Goal: Task Accomplishment & Management: Use online tool/utility

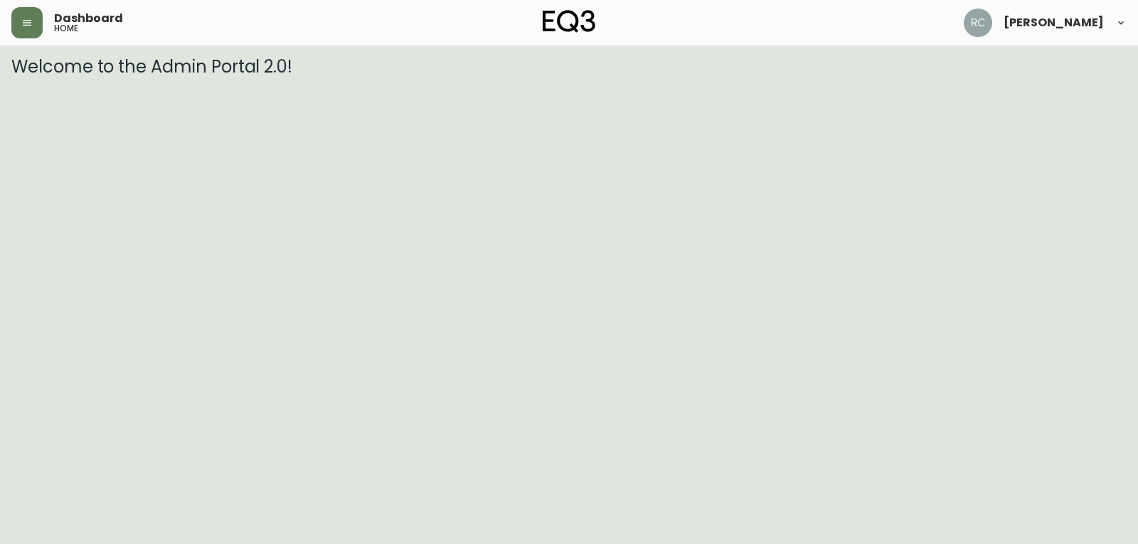
click at [52, 28] on div "Dashboard home" at bounding box center [197, 22] width 372 height 31
click at [28, 28] on icon "button" at bounding box center [26, 22] width 11 height 11
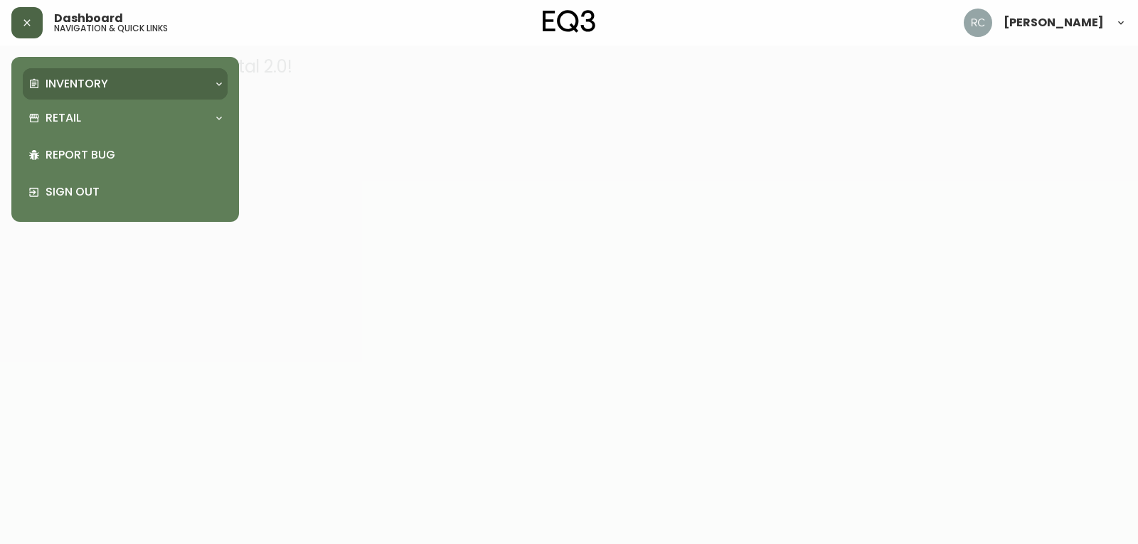
click at [79, 84] on p "Inventory" at bounding box center [77, 84] width 63 height 16
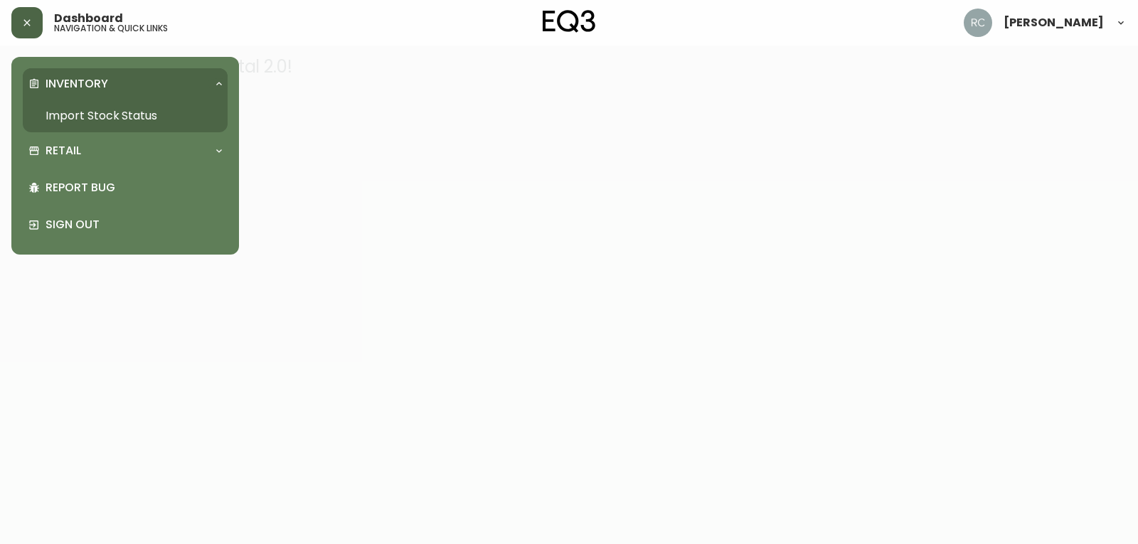
click at [82, 112] on link "Import Stock Status" at bounding box center [125, 116] width 205 height 33
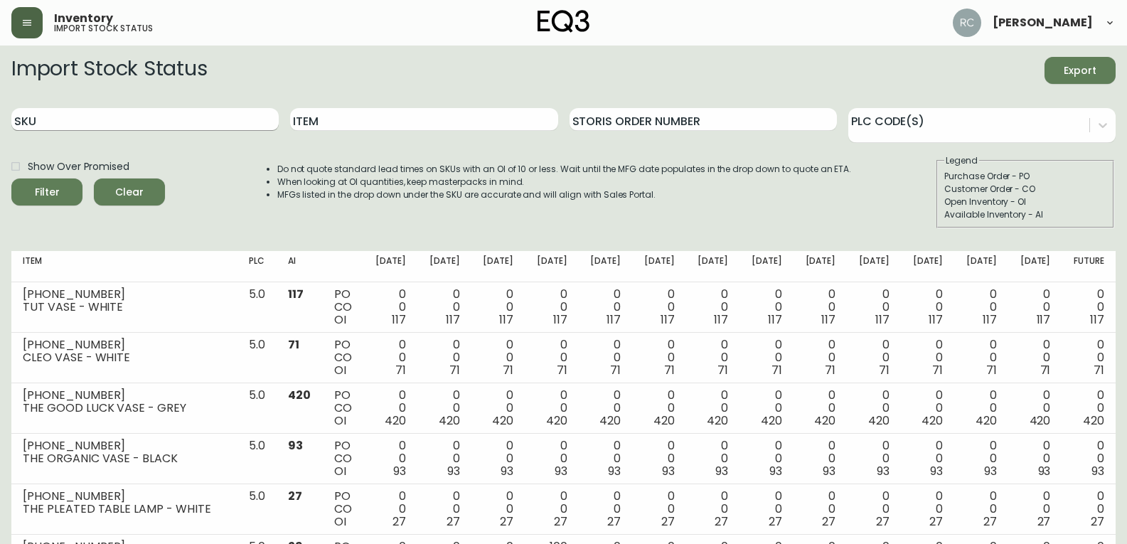
click at [107, 115] on input "SKU" at bounding box center [144, 119] width 267 height 23
click at [11, 179] on button "Filter" at bounding box center [46, 192] width 71 height 27
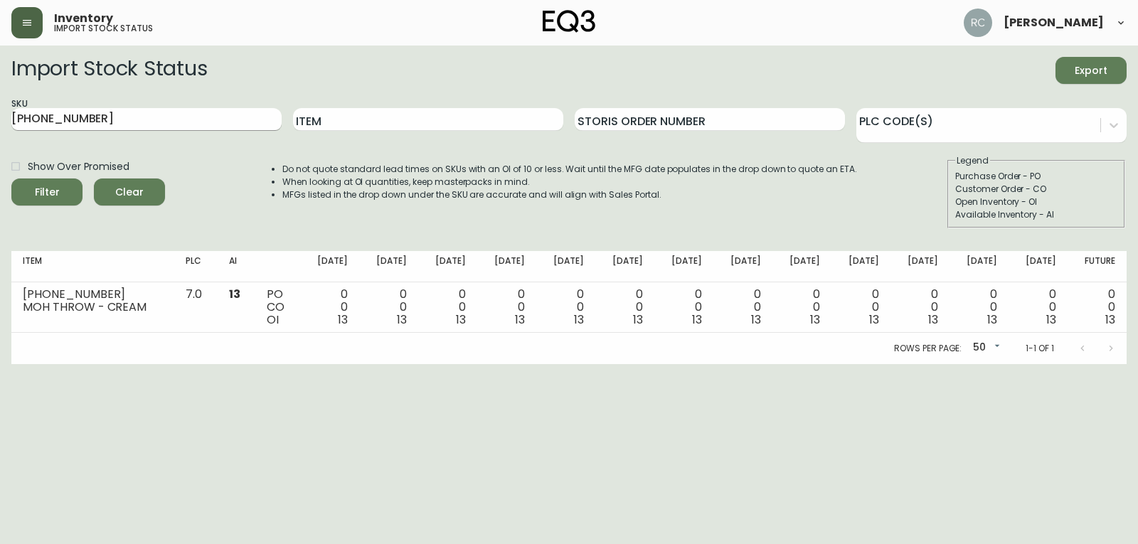
click at [148, 127] on input "[PHONE_NUMBER]" at bounding box center [146, 119] width 270 height 23
drag, startPoint x: 147, startPoint y: 123, endPoint x: -244, endPoint y: 44, distance: 399.1
click at [0, 44] on html "Inventory import stock status [PERSON_NAME] Import Stock Status Export SKU [PHO…" at bounding box center [569, 182] width 1138 height 364
click at [11, 179] on button "Filter" at bounding box center [46, 192] width 71 height 27
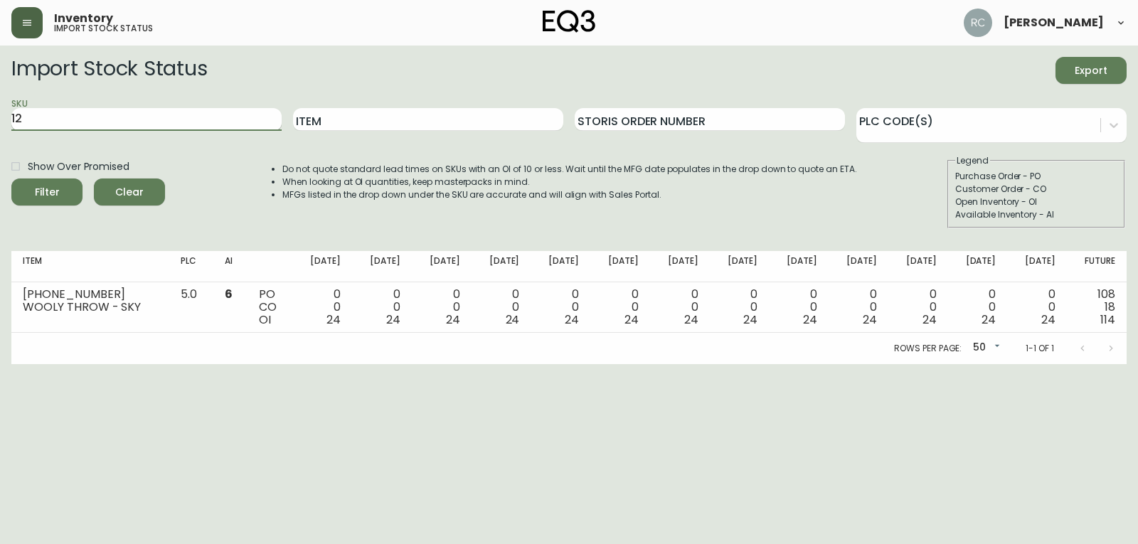
type input "1"
click at [11, 179] on button "Filter" at bounding box center [46, 192] width 71 height 27
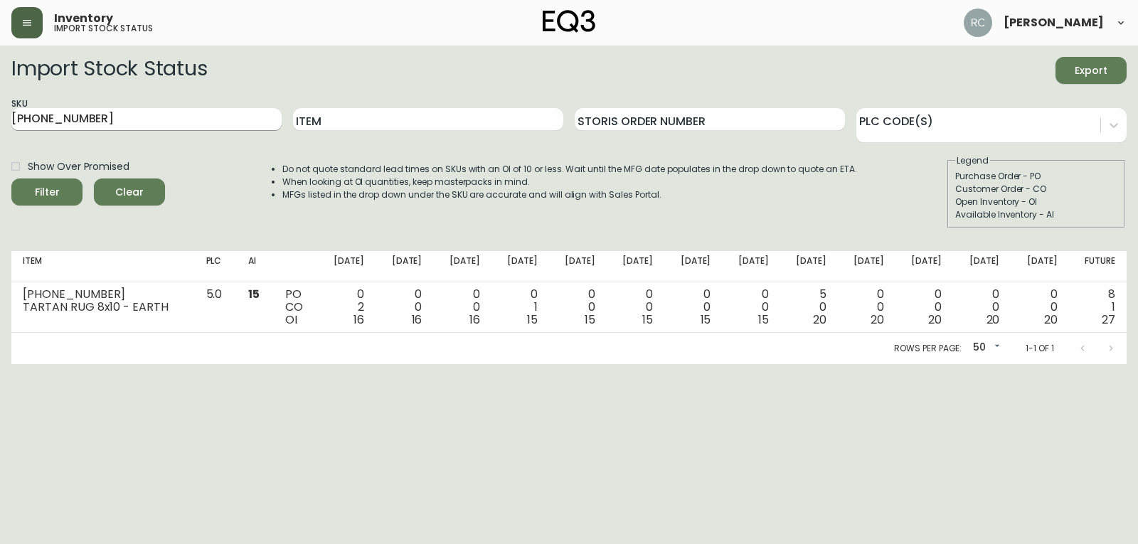
click at [170, 120] on input "[PHONE_NUMBER]" at bounding box center [146, 119] width 270 height 23
drag, startPoint x: 170, startPoint y: 120, endPoint x: -33, endPoint y: 73, distance: 208.8
click at [0, 73] on html "Inventory import stock status [PERSON_NAME] Import Stock Status Export SKU [PHO…" at bounding box center [569, 182] width 1138 height 364
type input "[PHONE_NUMBER]"
click at [11, 179] on button "Filter" at bounding box center [46, 192] width 71 height 27
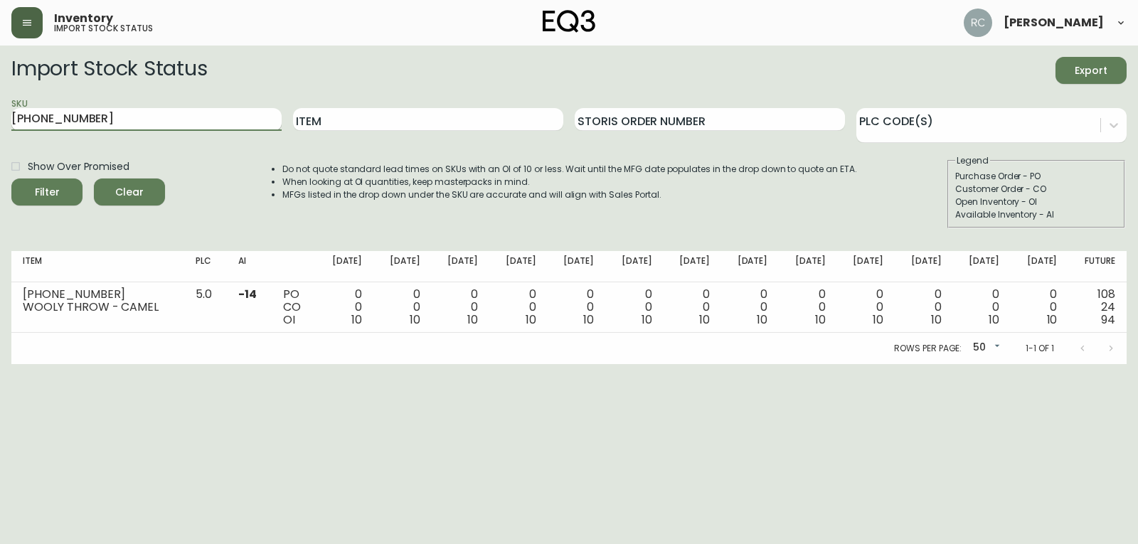
click at [182, 112] on input "[PHONE_NUMBER]" at bounding box center [146, 119] width 270 height 23
drag, startPoint x: 156, startPoint y: 112, endPoint x: -60, endPoint y: 75, distance: 219.5
click at [0, 75] on html "Inventory import stock status [PERSON_NAME] Import Stock Status Export SKU [PHO…" at bounding box center [569, 182] width 1138 height 364
click at [11, 179] on button "Filter" at bounding box center [46, 192] width 71 height 27
drag, startPoint x: 153, startPoint y: 122, endPoint x: -151, endPoint y: 72, distance: 308.6
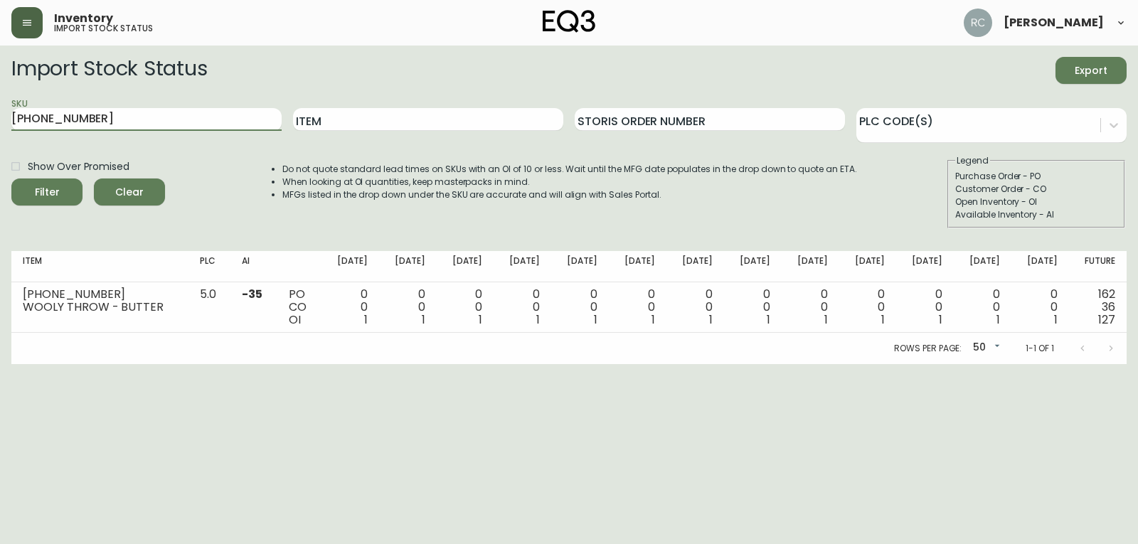
click at [0, 72] on html "Inventory import stock status [PERSON_NAME] Import Stock Status Export SKU [PHO…" at bounding box center [569, 182] width 1138 height 364
click at [11, 179] on button "Filter" at bounding box center [46, 192] width 71 height 27
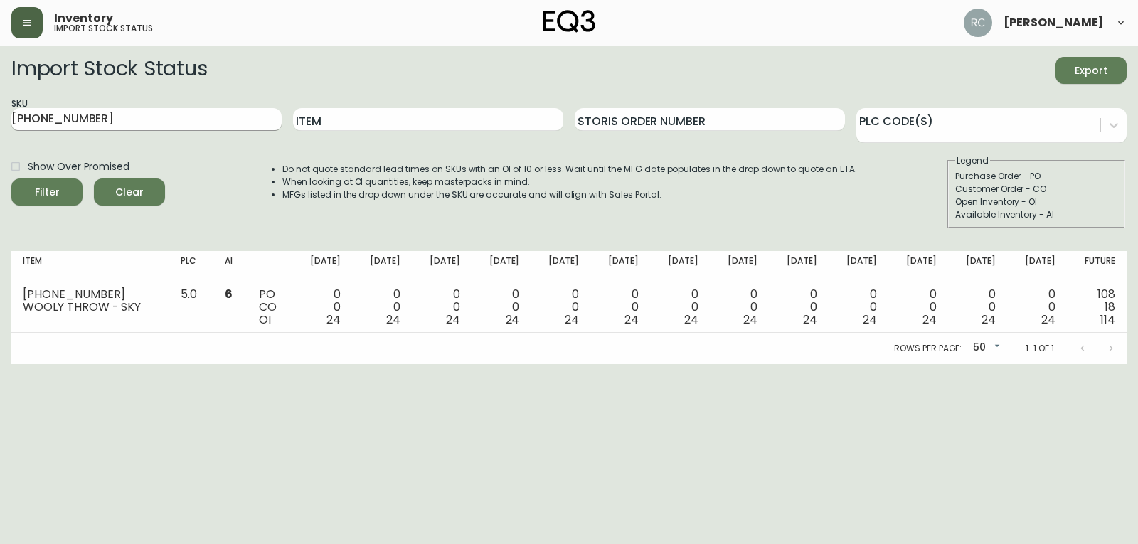
click at [147, 121] on input "[PHONE_NUMBER]" at bounding box center [146, 119] width 270 height 23
click at [11, 179] on button "Filter" at bounding box center [46, 192] width 71 height 27
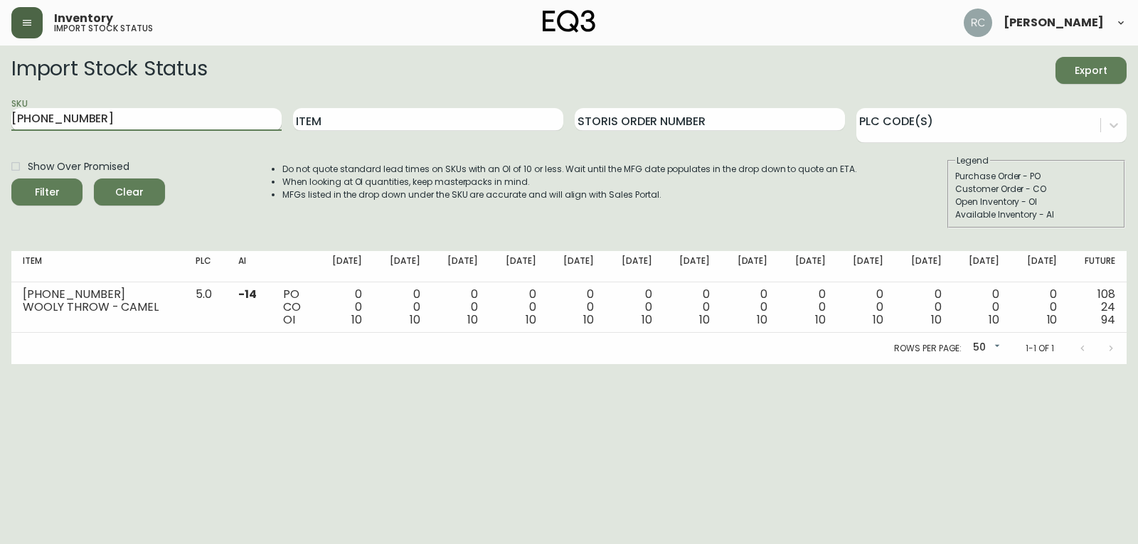
click at [171, 122] on input "[PHONE_NUMBER]" at bounding box center [146, 119] width 270 height 23
type input "1"
click at [11, 179] on button "Filter" at bounding box center [46, 192] width 71 height 27
click at [132, 127] on input "[PHONE_NUMBER]" at bounding box center [146, 119] width 270 height 23
drag, startPoint x: 129, startPoint y: 125, endPoint x: -6, endPoint y: 92, distance: 138.3
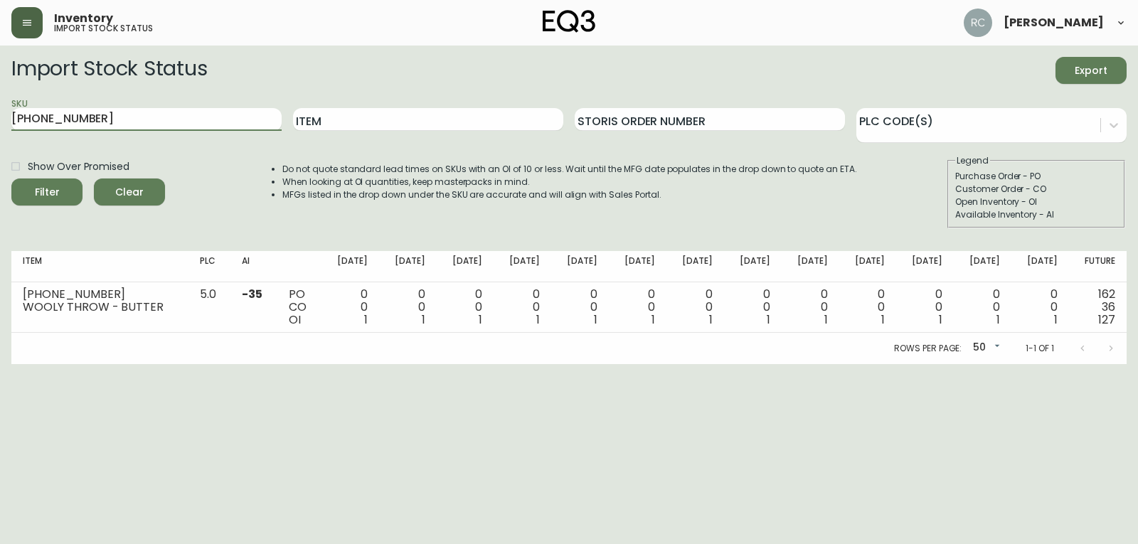
click at [0, 92] on html "Inventory import stock status [PERSON_NAME] Import Stock Status Export SKU [PHO…" at bounding box center [569, 182] width 1138 height 364
click at [11, 179] on button "Filter" at bounding box center [46, 192] width 71 height 27
click at [188, 112] on input "[PHONE_NUMBER]" at bounding box center [146, 119] width 270 height 23
drag, startPoint x: 188, startPoint y: 112, endPoint x: -90, endPoint y: 74, distance: 280.6
click at [0, 74] on html "Inventory import stock status [PERSON_NAME] Import Stock Status Export SKU [PHO…" at bounding box center [569, 182] width 1138 height 364
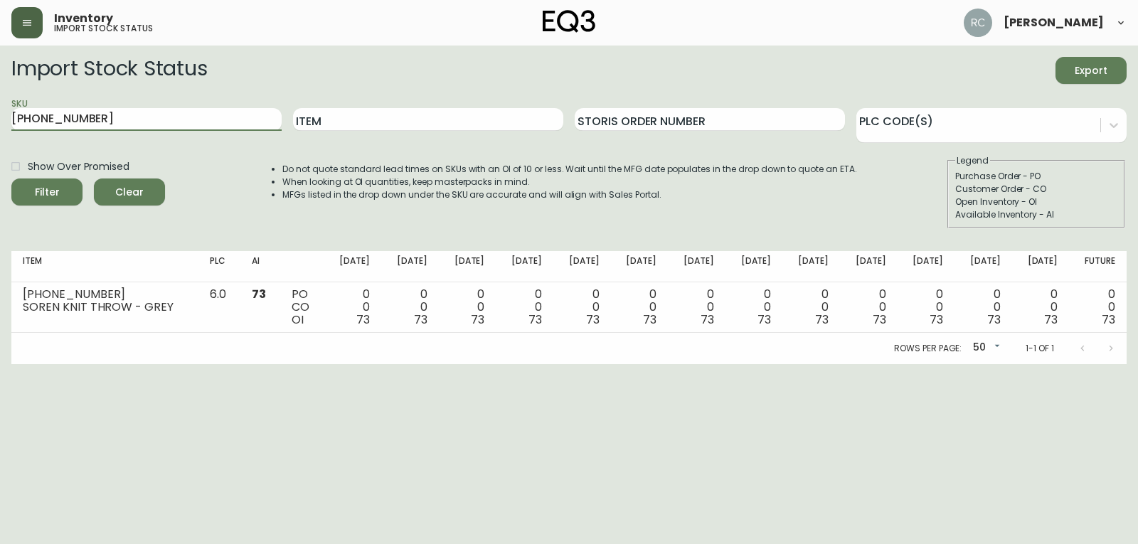
click at [11, 179] on button "Filter" at bounding box center [46, 192] width 71 height 27
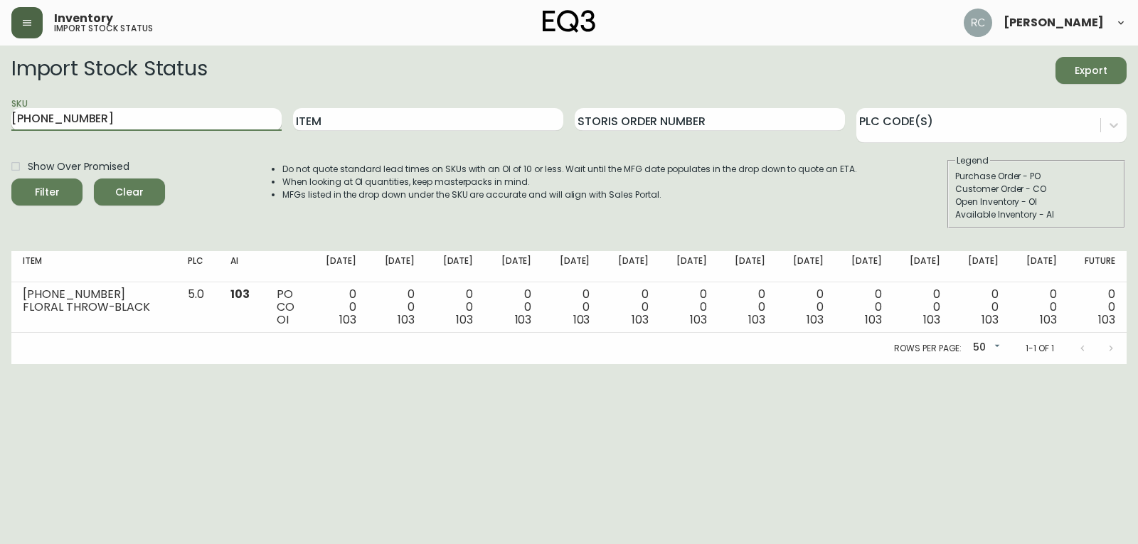
click at [155, 123] on input "[PHONE_NUMBER]" at bounding box center [146, 119] width 270 height 23
drag, startPoint x: 154, startPoint y: 122, endPoint x: -125, endPoint y: 120, distance: 279.5
click at [0, 120] on html "Inventory import stock status [PERSON_NAME] Import Stock Status Export SKU [PHO…" at bounding box center [569, 182] width 1138 height 364
click at [175, 117] on input "[PHONE_NUMBER]" at bounding box center [146, 119] width 270 height 23
drag, startPoint x: 175, startPoint y: 117, endPoint x: -15, endPoint y: 81, distance: 193.3
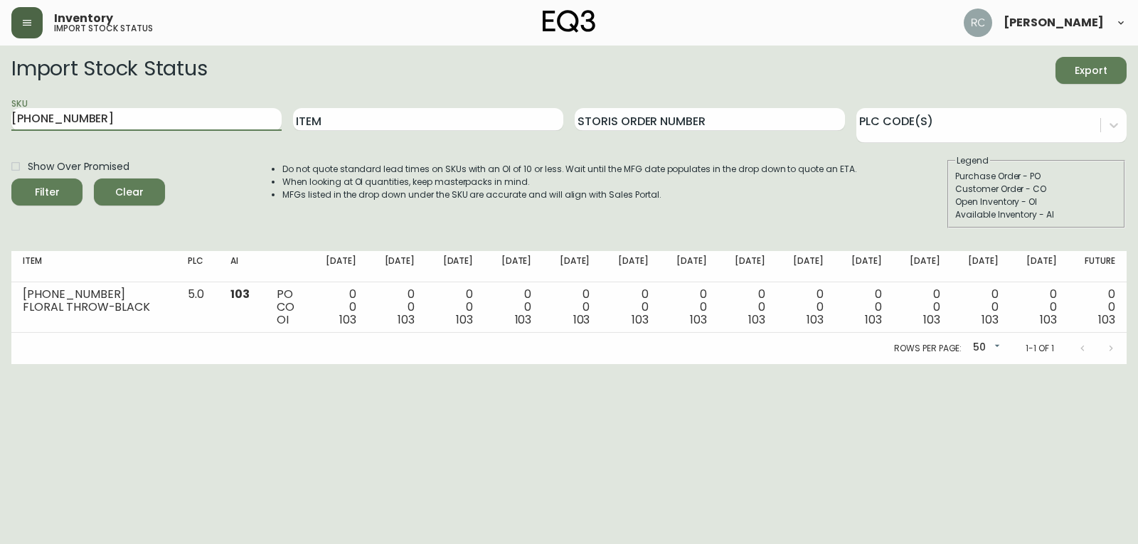
click at [0, 81] on html "Inventory import stock status [PERSON_NAME] Import Stock Status Export SKU [PHO…" at bounding box center [569, 182] width 1138 height 364
click at [11, 179] on button "Filter" at bounding box center [46, 192] width 71 height 27
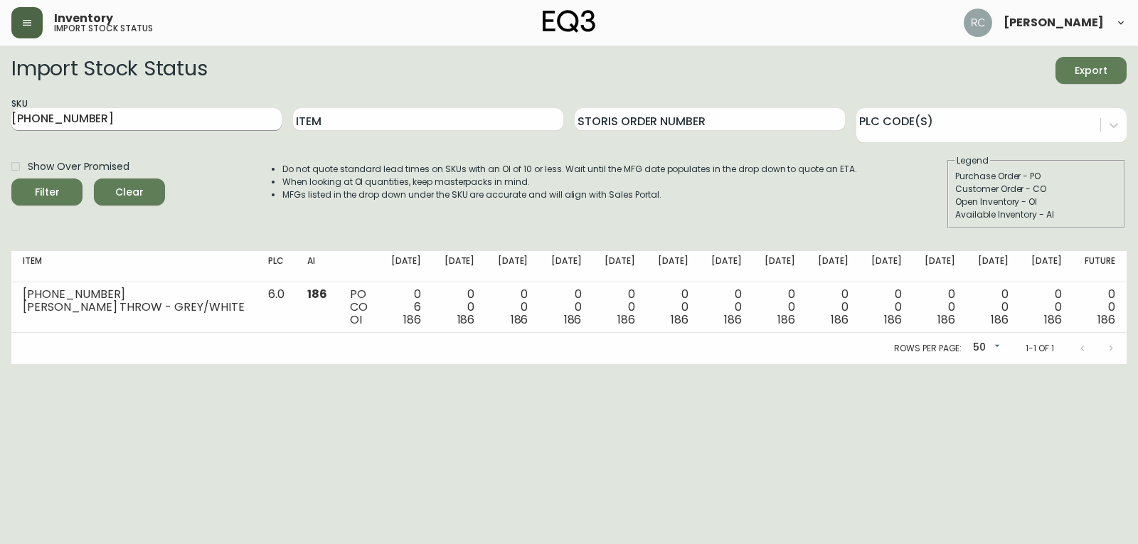
click at [149, 115] on input "[PHONE_NUMBER]" at bounding box center [146, 119] width 270 height 23
drag, startPoint x: 149, startPoint y: 115, endPoint x: -87, endPoint y: 76, distance: 239.4
click at [0, 76] on html "Inventory import stock status [PERSON_NAME] Import Stock Status Export SKU [PHO…" at bounding box center [569, 182] width 1138 height 364
click at [11, 179] on button "Filter" at bounding box center [46, 192] width 71 height 27
click at [144, 128] on input "[PHONE_NUMBER]" at bounding box center [146, 119] width 270 height 23
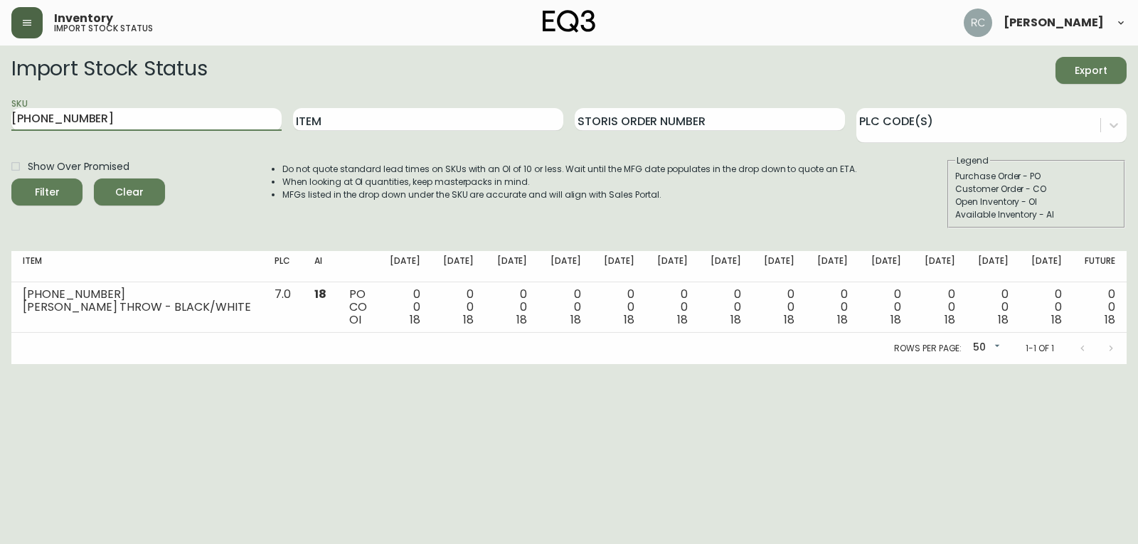
drag, startPoint x: 105, startPoint y: 118, endPoint x: -23, endPoint y: 95, distance: 129.5
click at [0, 95] on html "Inventory import stock status [PERSON_NAME] Import Stock Status Export SKU [PHO…" at bounding box center [569, 182] width 1138 height 364
click at [226, 118] on input "322" at bounding box center [146, 119] width 270 height 23
click at [11, 179] on button "Filter" at bounding box center [46, 192] width 71 height 27
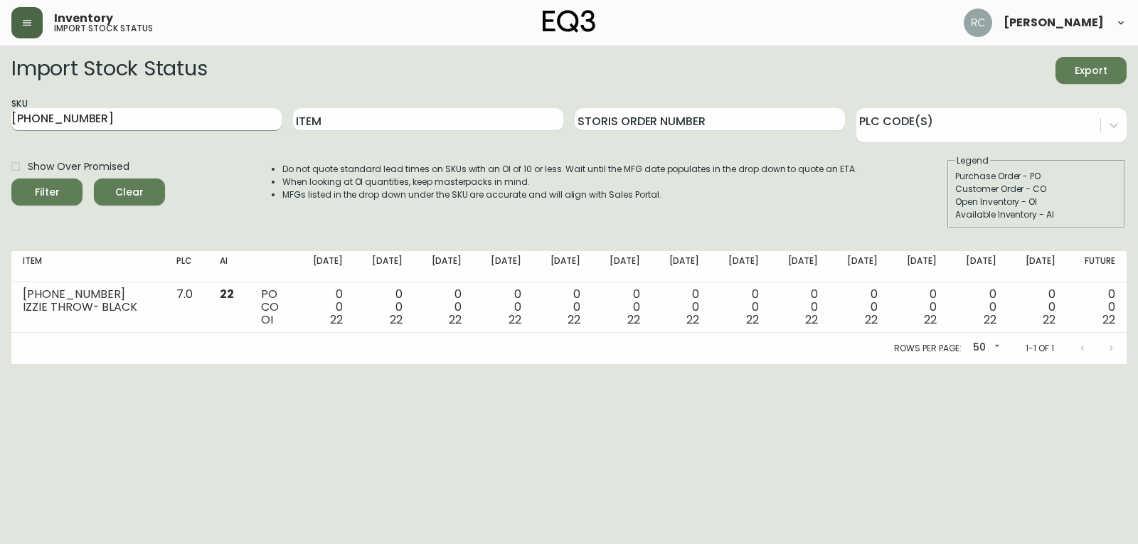
click at [199, 123] on input "[PHONE_NUMBER]" at bounding box center [146, 119] width 270 height 23
drag, startPoint x: 198, startPoint y: 123, endPoint x: 47, endPoint y: 117, distance: 150.9
click at [47, 117] on input "[PHONE_NUMBER]" at bounding box center [146, 119] width 270 height 23
click at [11, 179] on button "Filter" at bounding box center [46, 192] width 71 height 27
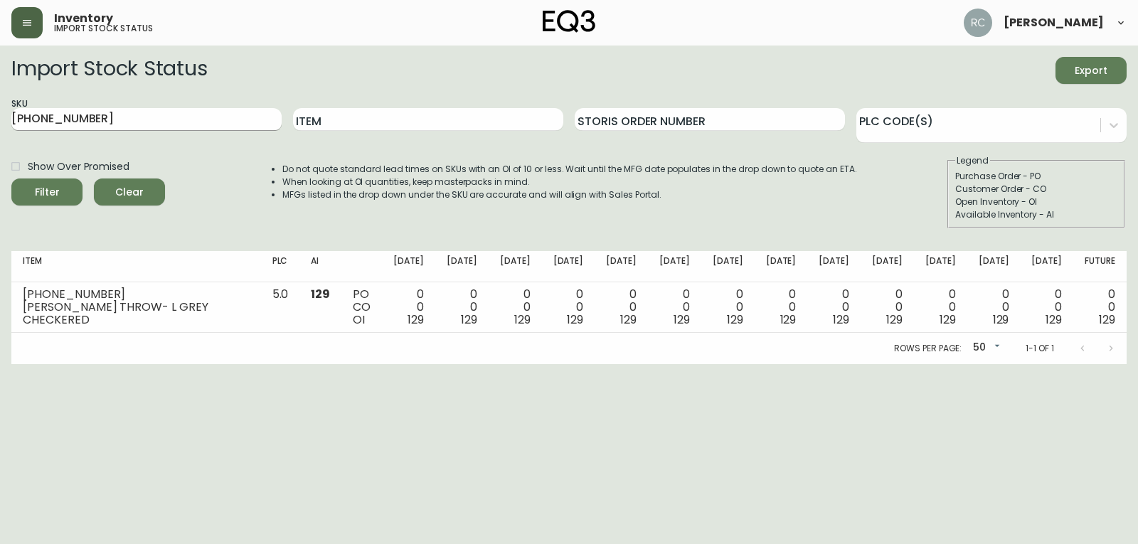
click at [169, 114] on input "[PHONE_NUMBER]" at bounding box center [146, 119] width 270 height 23
drag, startPoint x: 169, startPoint y: 115, endPoint x: 53, endPoint y: 127, distance: 116.6
click at [53, 127] on input "[PHONE_NUMBER]" at bounding box center [146, 119] width 270 height 23
click at [11, 179] on button "Filter" at bounding box center [46, 192] width 71 height 27
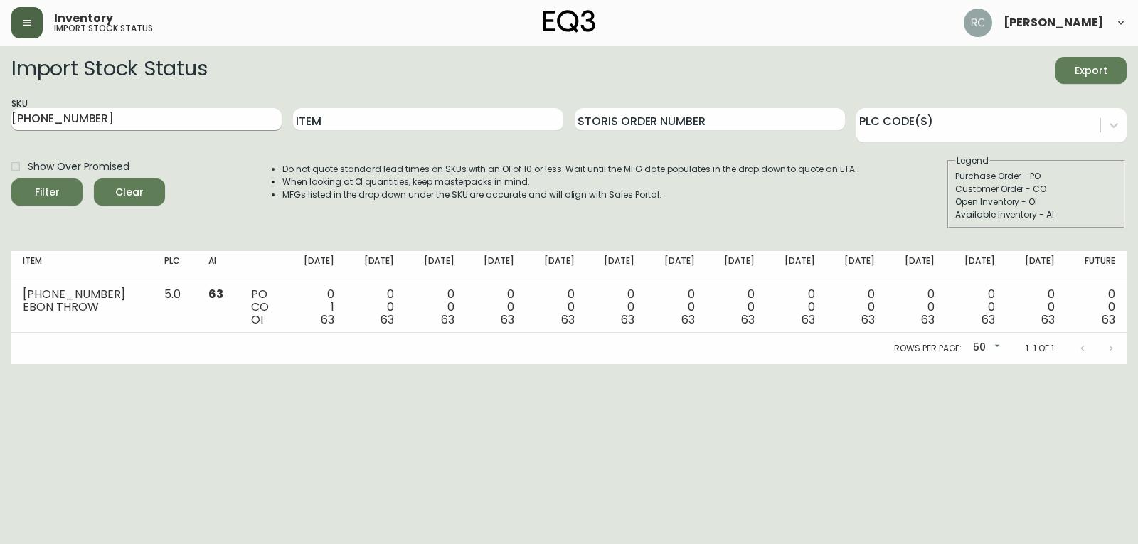
click at [120, 118] on input "[PHONE_NUMBER]" at bounding box center [146, 119] width 270 height 23
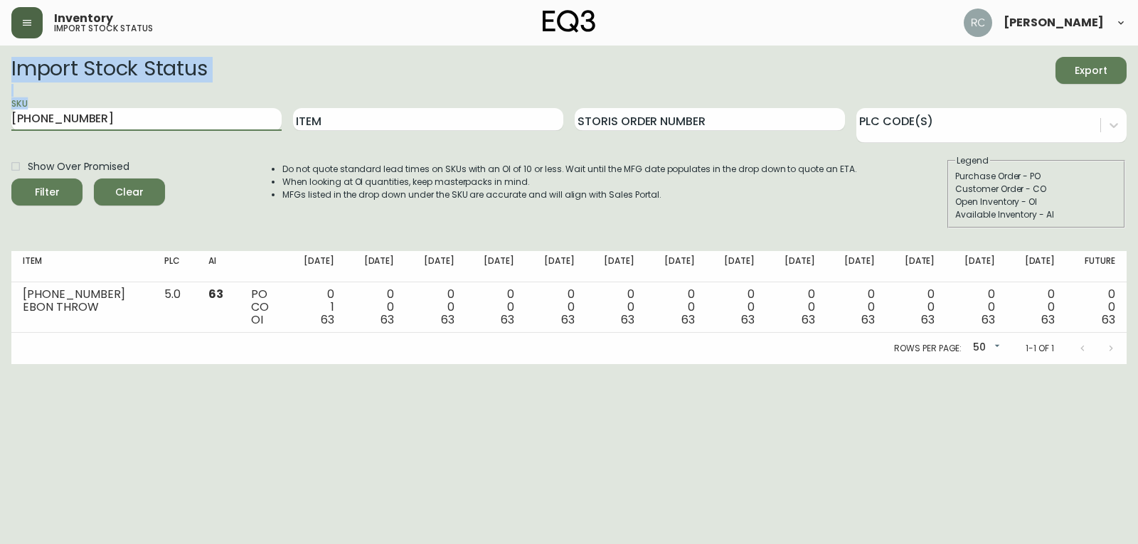
click at [0, 88] on html "Inventory import stock status [PERSON_NAME] Import Stock Status Export SKU [PHO…" at bounding box center [569, 182] width 1138 height 364
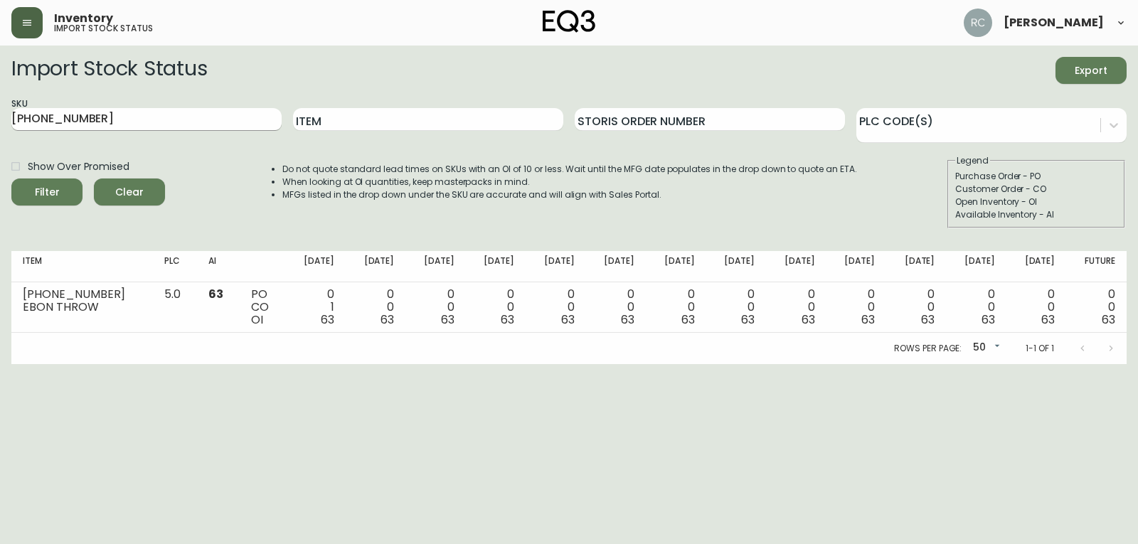
click at [228, 108] on input "[PHONE_NUMBER]" at bounding box center [146, 119] width 270 height 23
drag, startPoint x: 218, startPoint y: 121, endPoint x: -147, endPoint y: 70, distance: 367.7
click at [0, 70] on html "Inventory import stock status [PERSON_NAME] Import Stock Status Export SKU [PHO…" at bounding box center [569, 182] width 1138 height 364
click at [11, 179] on button "Filter" at bounding box center [46, 192] width 71 height 27
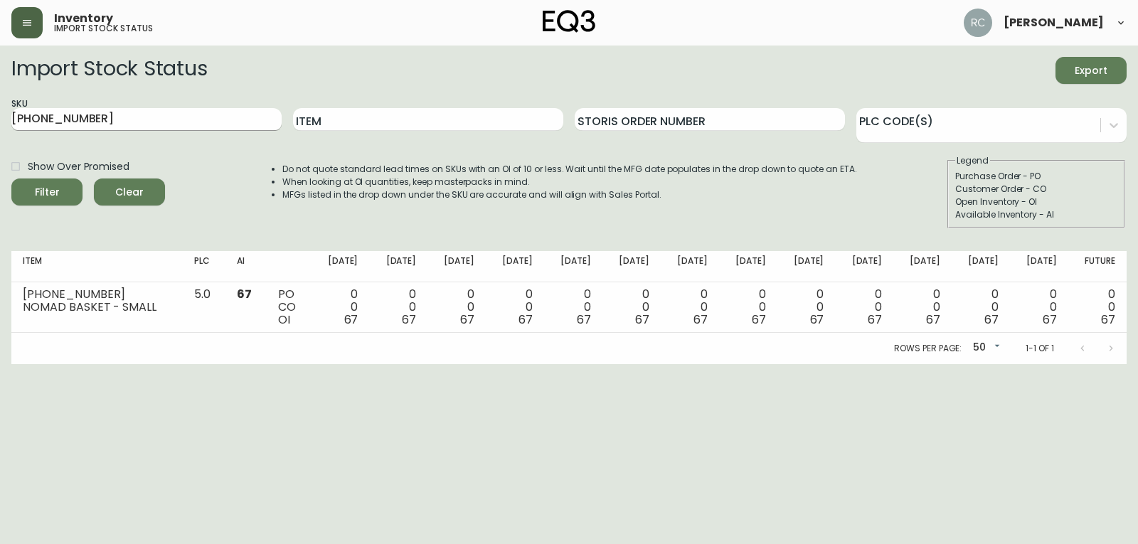
click at [186, 119] on input "[PHONE_NUMBER]" at bounding box center [146, 119] width 270 height 23
type input "3"
click at [11, 179] on button "Filter" at bounding box center [46, 192] width 71 height 27
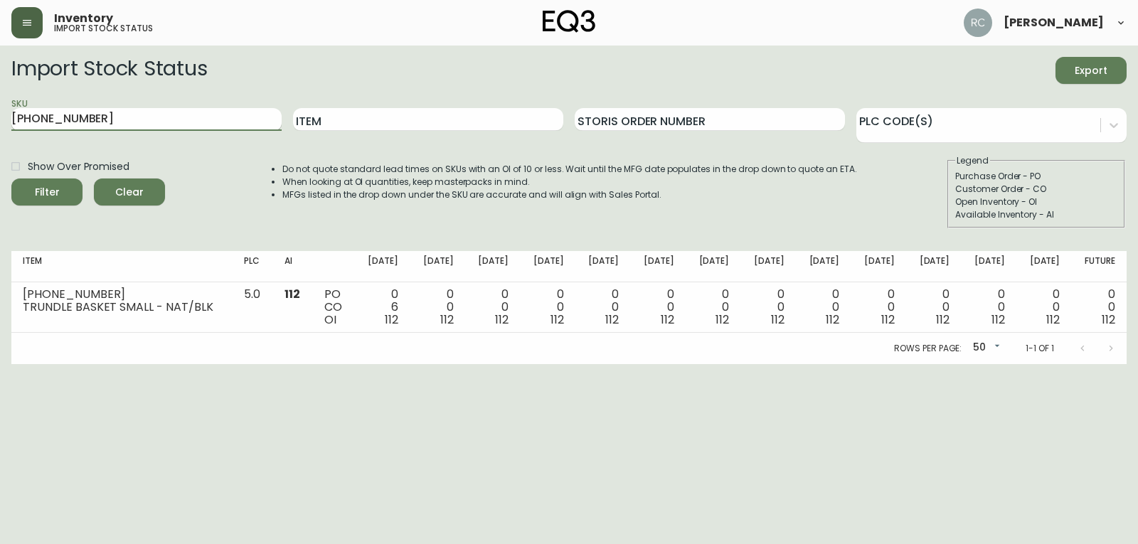
drag, startPoint x: 199, startPoint y: 108, endPoint x: 203, endPoint y: 115, distance: 8.0
click at [199, 109] on input "[PHONE_NUMBER]" at bounding box center [146, 119] width 270 height 23
drag, startPoint x: 204, startPoint y: 115, endPoint x: 6, endPoint y: 73, distance: 202.8
click at [21, 71] on form "Import Stock Status Export SKU [PHONE_NUMBER] Item Storis Order Number PLC Code…" at bounding box center [568, 142] width 1115 height 171
click at [11, 179] on button "Filter" at bounding box center [46, 192] width 71 height 27
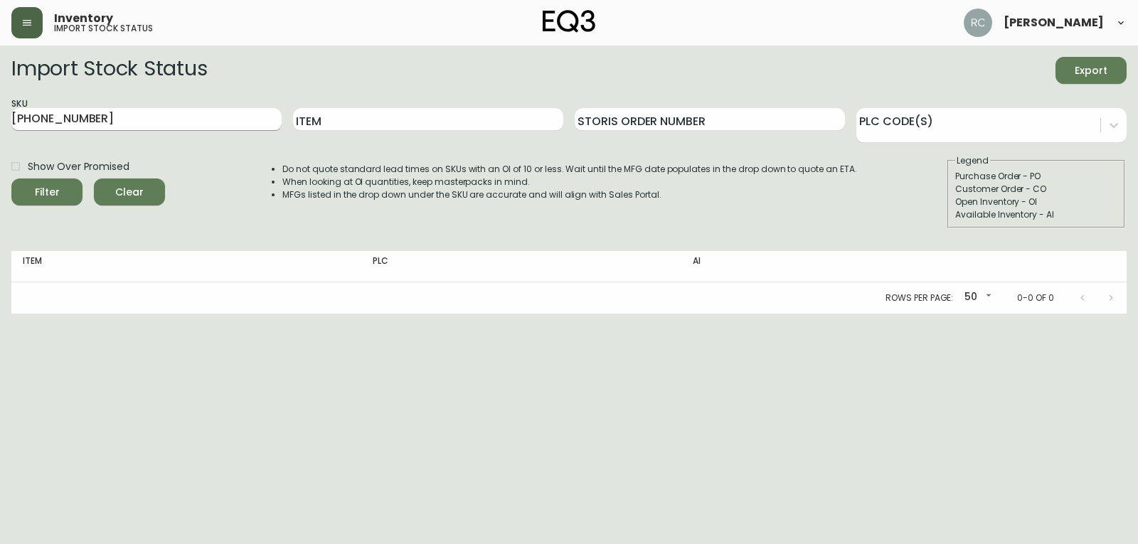
click at [131, 129] on input "[PHONE_NUMBER]" at bounding box center [146, 119] width 270 height 23
drag, startPoint x: 133, startPoint y: 121, endPoint x: -148, endPoint y: 60, distance: 287.4
click at [0, 60] on html "Inventory import stock status [PERSON_NAME] Import Stock Status Export SKU [PHO…" at bounding box center [569, 157] width 1138 height 314
click at [11, 179] on button "Filter" at bounding box center [46, 192] width 71 height 27
drag, startPoint x: 139, startPoint y: 119, endPoint x: -192, endPoint y: 126, distance: 330.8
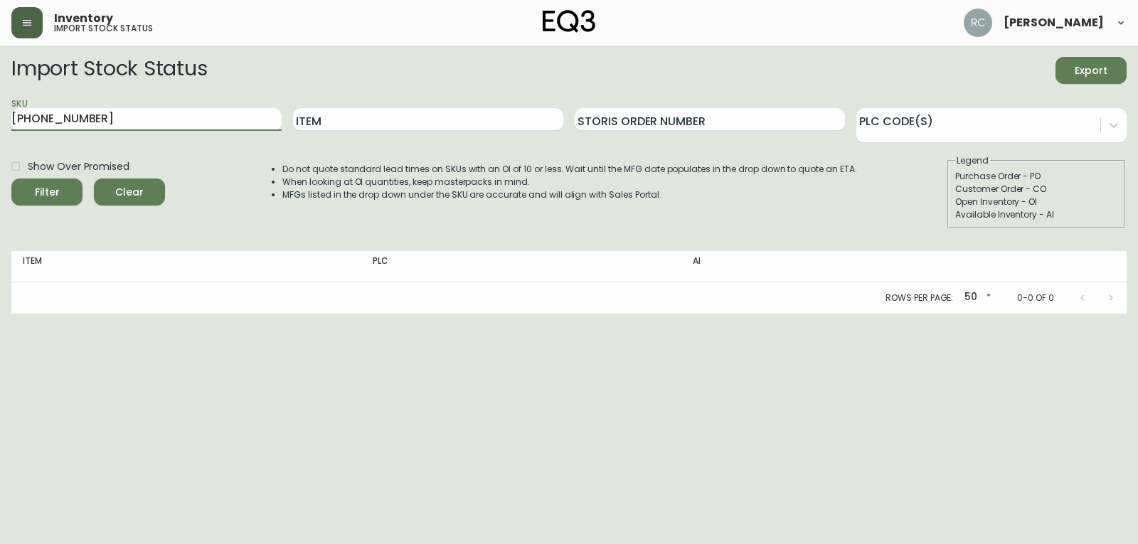
click at [0, 126] on html "Inventory import stock status [PERSON_NAME] Import Stock Status Export SKU [PHO…" at bounding box center [569, 157] width 1138 height 314
click at [11, 179] on button "Filter" at bounding box center [46, 192] width 71 height 27
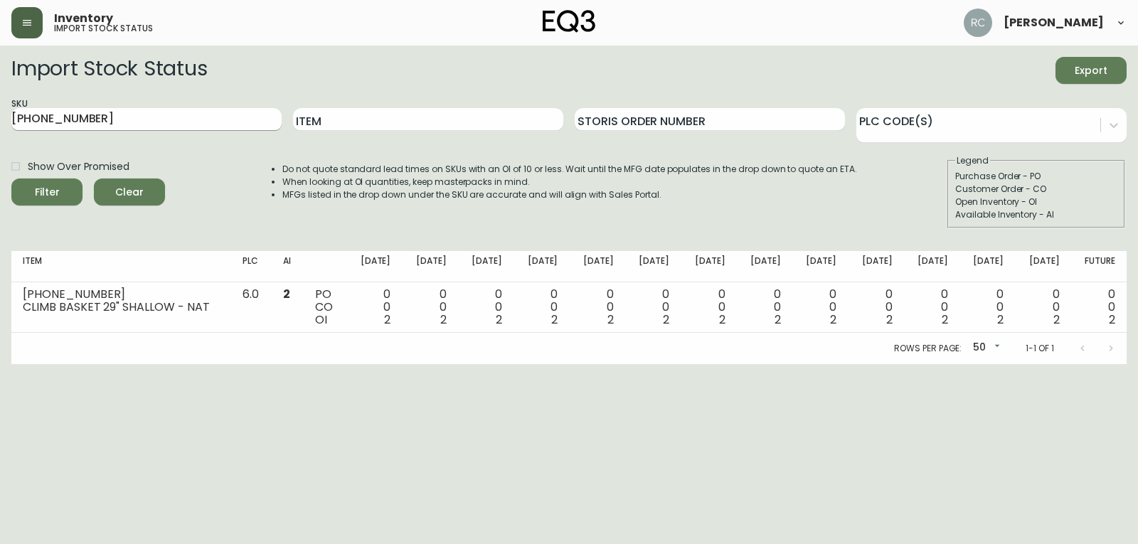
click at [139, 115] on input "[PHONE_NUMBER]" at bounding box center [146, 119] width 270 height 23
drag, startPoint x: 140, startPoint y: 119, endPoint x: -4, endPoint y: 98, distance: 146.0
click at [0, 98] on html "Inventory import stock status [PERSON_NAME] Import Stock Status Export SKU [PHO…" at bounding box center [569, 182] width 1138 height 364
click at [11, 179] on button "Filter" at bounding box center [46, 192] width 71 height 27
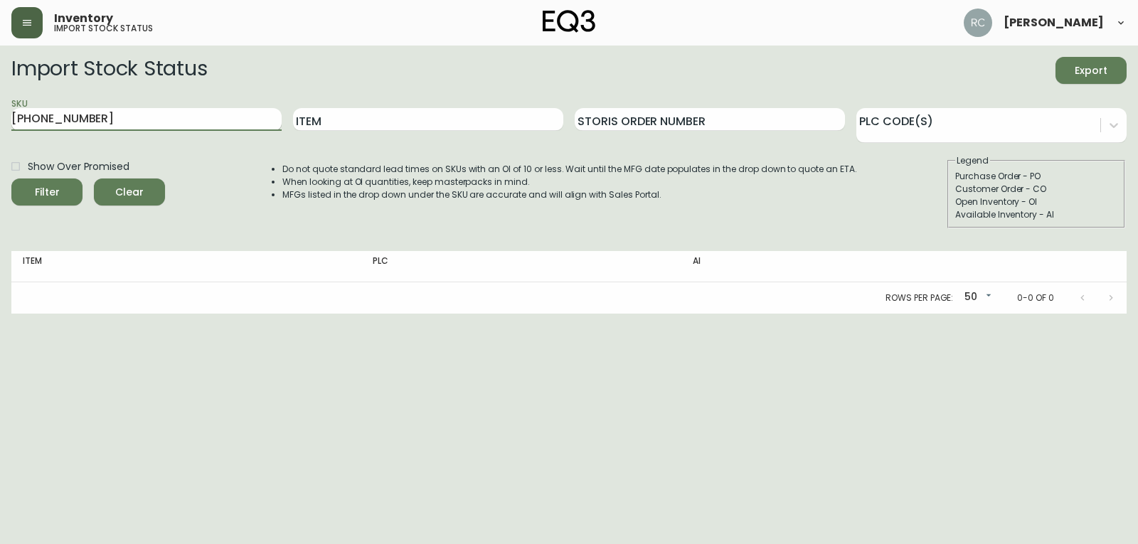
click at [184, 120] on input "[PHONE_NUMBER]" at bounding box center [146, 119] width 270 height 23
drag, startPoint x: 181, startPoint y: 120, endPoint x: -122, endPoint y: 60, distance: 309.0
click at [0, 60] on html "Inventory import stock status [PERSON_NAME] Import Stock Status Export SKU [PHO…" at bounding box center [569, 157] width 1138 height 314
click at [11, 179] on button "Filter" at bounding box center [46, 192] width 71 height 27
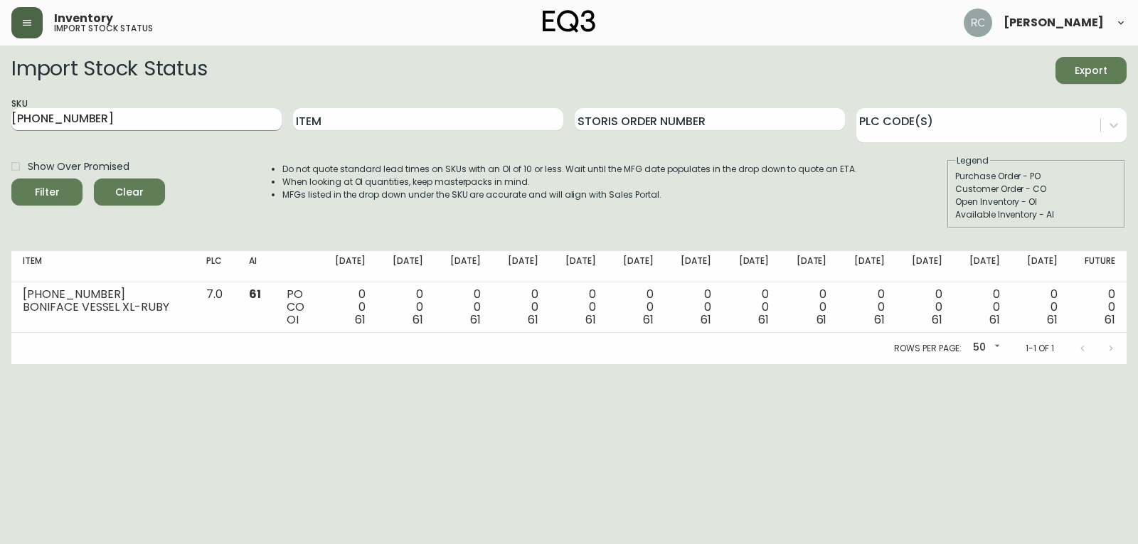
click at [249, 115] on input "[PHONE_NUMBER]" at bounding box center [146, 119] width 270 height 23
drag, startPoint x: 249, startPoint y: 115, endPoint x: -63, endPoint y: 93, distance: 313.0
click at [0, 93] on html "Inventory import stock status [PERSON_NAME] Import Stock Status Export SKU [PHO…" at bounding box center [569, 182] width 1138 height 364
click at [11, 179] on button "Filter" at bounding box center [46, 192] width 71 height 27
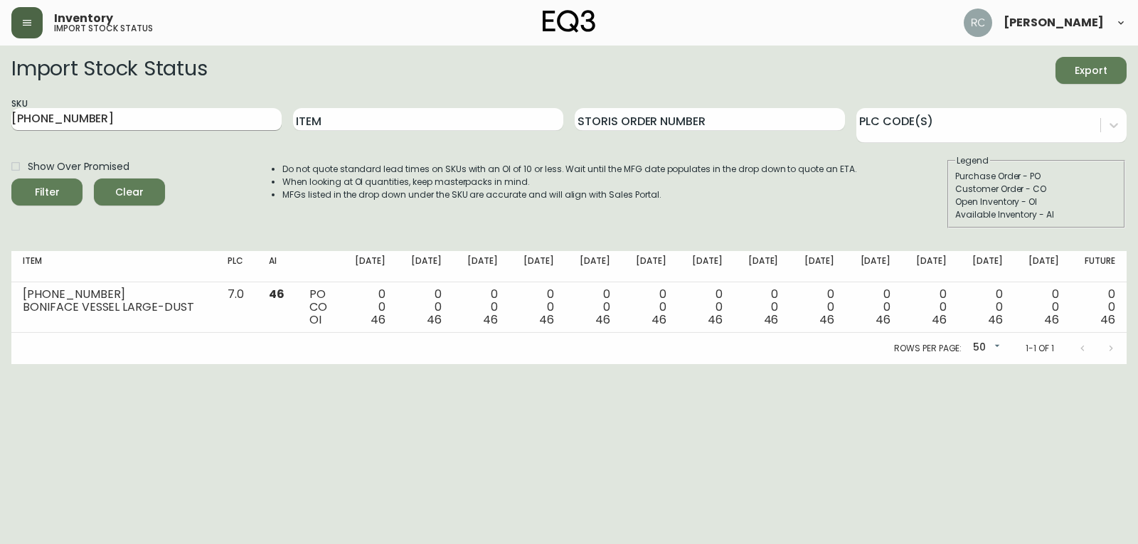
click at [137, 116] on input "[PHONE_NUMBER]" at bounding box center [146, 119] width 270 height 23
click at [0, 70] on html "Inventory import stock status [PERSON_NAME] Import Stock Status Export SKU [PHO…" at bounding box center [569, 182] width 1138 height 364
click at [11, 179] on button "Filter" at bounding box center [46, 192] width 71 height 27
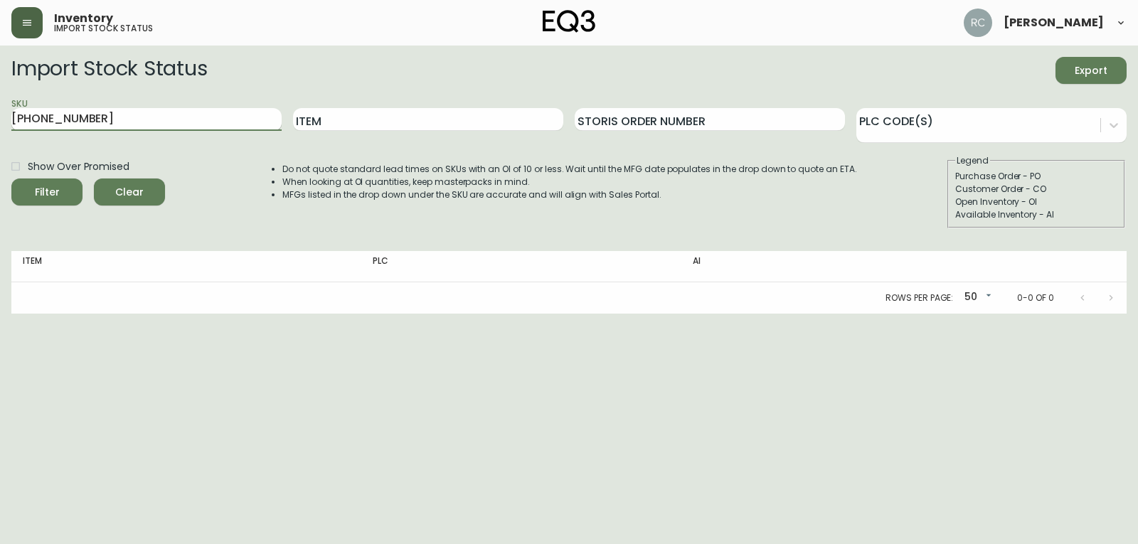
click at [146, 112] on input "[PHONE_NUMBER]" at bounding box center [146, 119] width 270 height 23
click at [11, 179] on button "Filter" at bounding box center [46, 192] width 71 height 27
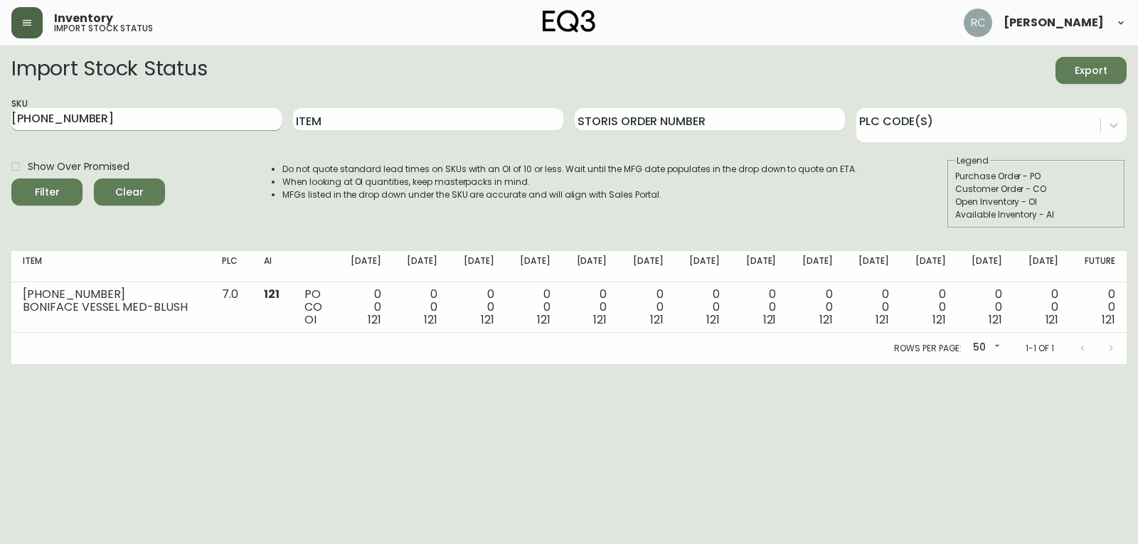
click at [184, 114] on input "[PHONE_NUMBER]" at bounding box center [146, 119] width 270 height 23
click at [0, 95] on html "Inventory import stock status [PERSON_NAME] Import Stock Status Export SKU [PHO…" at bounding box center [569, 182] width 1138 height 364
click at [11, 179] on button "Filter" at bounding box center [46, 192] width 71 height 27
click at [161, 112] on input "[PHONE_NUMBER]" at bounding box center [146, 119] width 270 height 23
click at [11, 179] on button "Filter" at bounding box center [46, 192] width 71 height 27
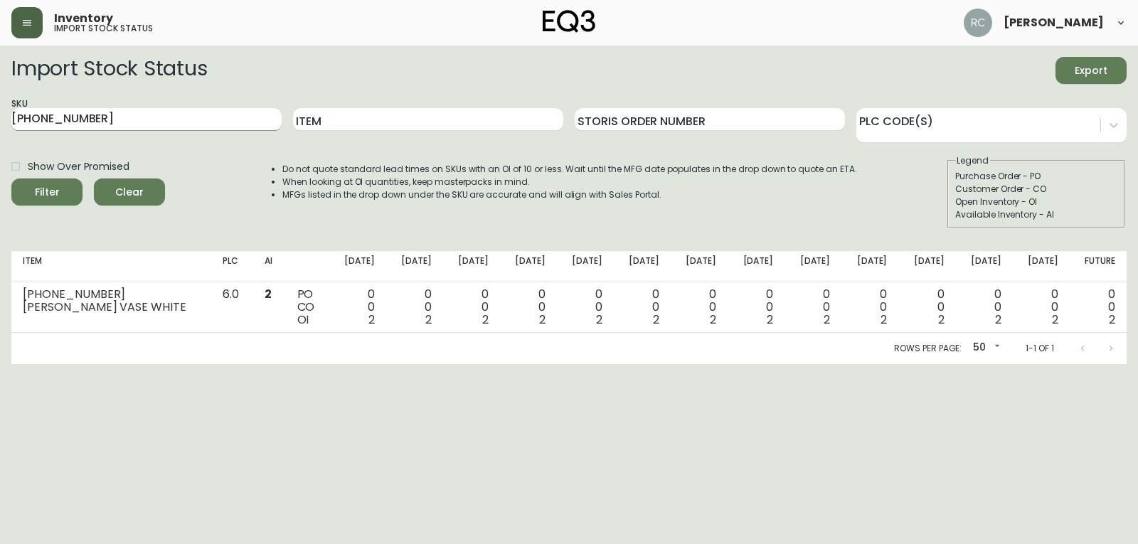
click at [180, 116] on input "[PHONE_NUMBER]" at bounding box center [146, 119] width 270 height 23
click at [174, 118] on input "3140-9200-" at bounding box center [146, 119] width 270 height 23
click at [11, 179] on button "Filter" at bounding box center [46, 192] width 71 height 27
click at [157, 113] on input "[PHONE_NUMBER]" at bounding box center [146, 119] width 270 height 23
type input "[PHONE_NUMBER]"
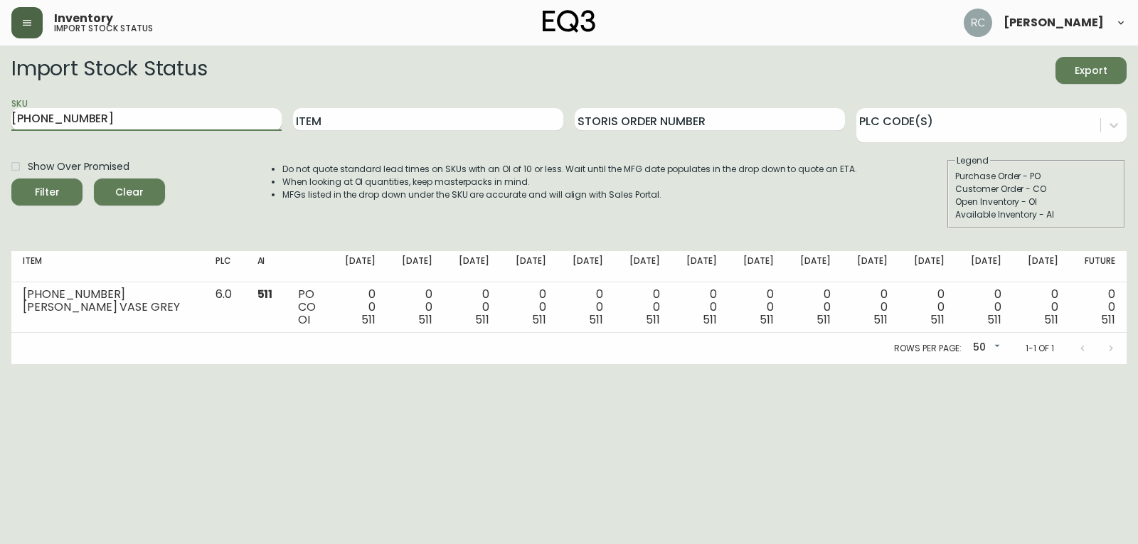
click at [11, 179] on button "Filter" at bounding box center [46, 192] width 71 height 27
